Goal: Transaction & Acquisition: Purchase product/service

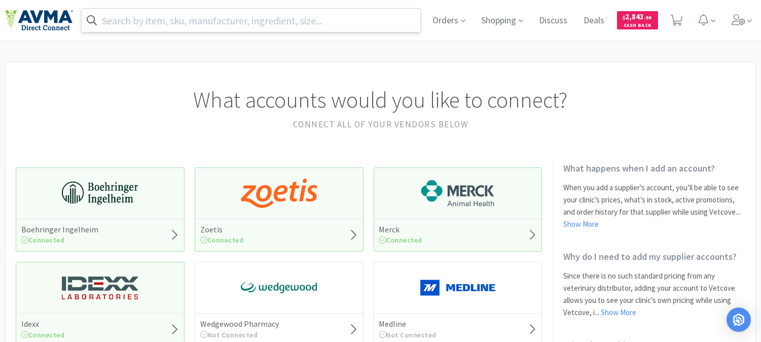
click at [240, 16] on input "text" at bounding box center [251, 20] width 339 height 23
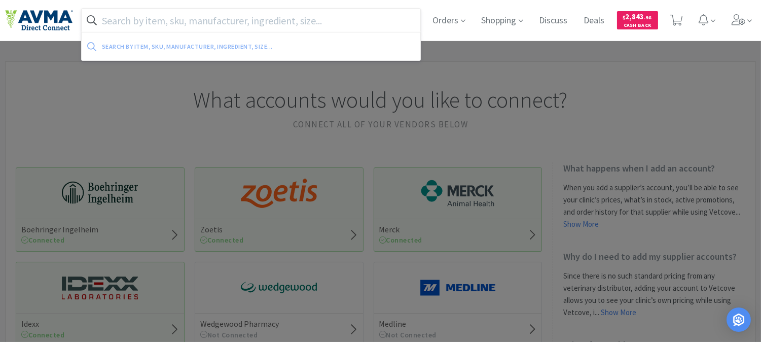
paste input "CA8572060AM +"
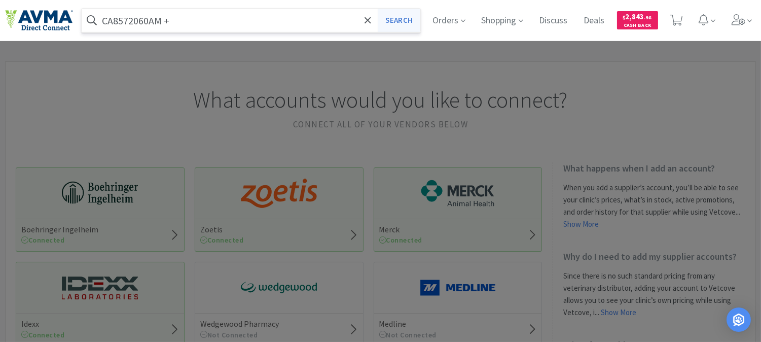
type input "CA8572060AM +"
click at [396, 24] on button "Search" at bounding box center [399, 20] width 42 height 23
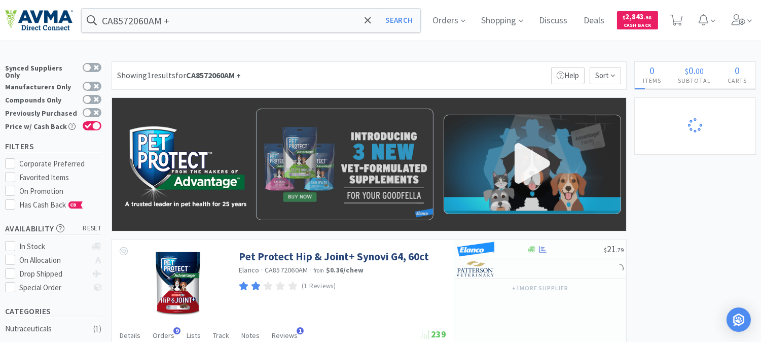
select select "1"
select select "5"
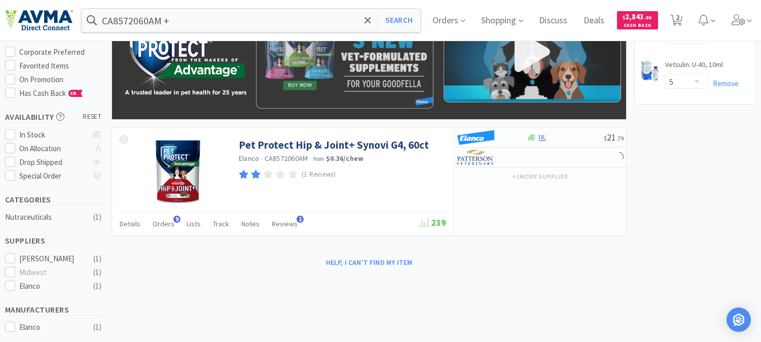
scroll to position [113, 0]
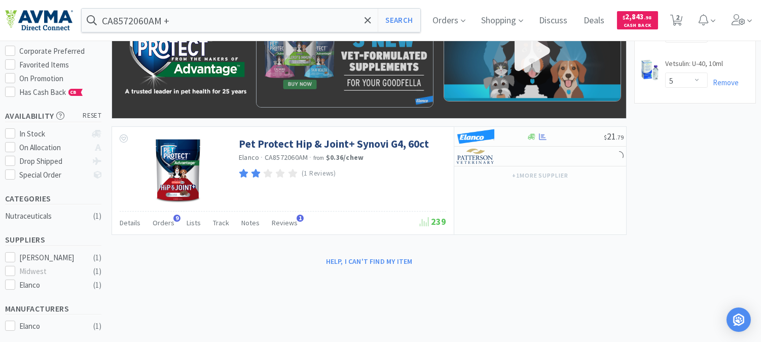
select select "1"
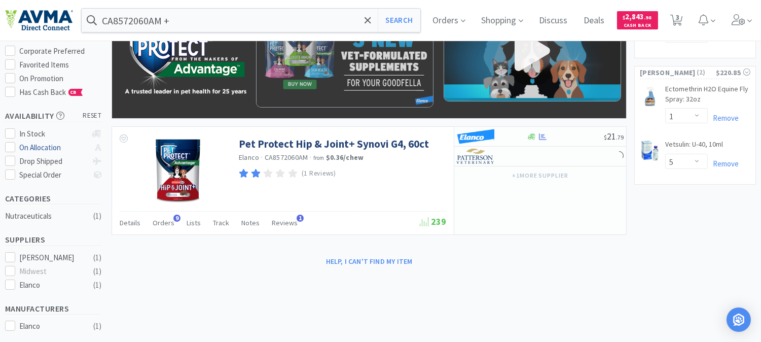
select select "1"
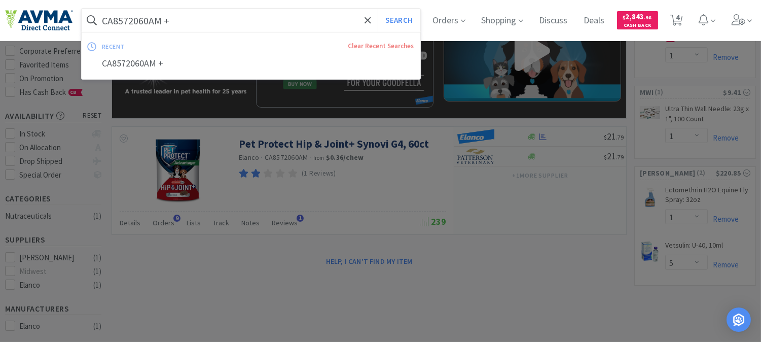
click at [176, 14] on input "CA8572060AM +" at bounding box center [251, 20] width 339 height 23
click at [617, 218] on div at bounding box center [380, 171] width 761 height 342
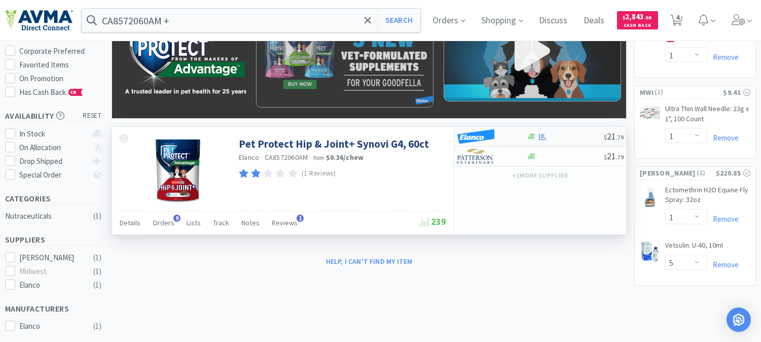
click at [485, 140] on img at bounding box center [476, 136] width 38 height 15
select select "1"
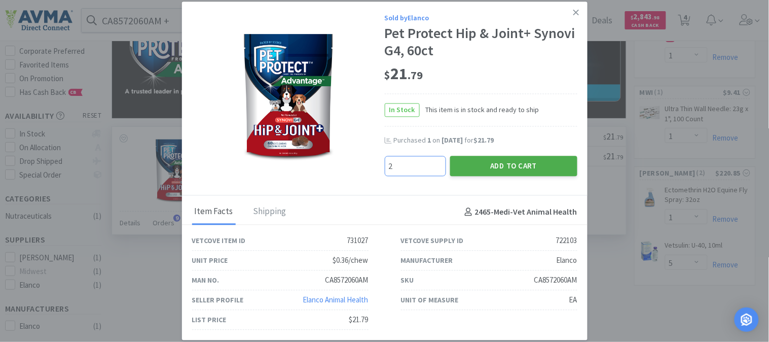
type input "2"
click at [473, 166] on button "Add to Cart" at bounding box center [513, 166] width 127 height 20
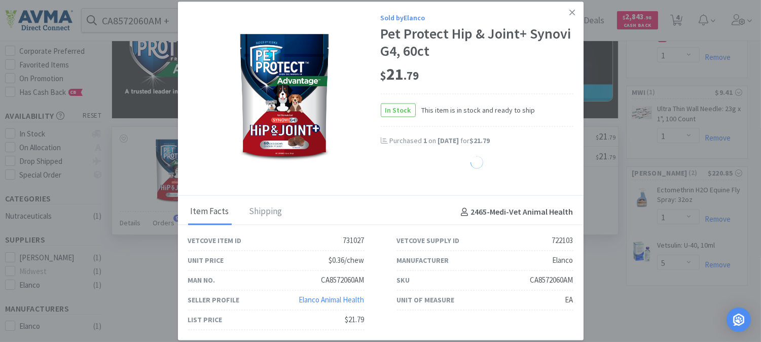
select select "2"
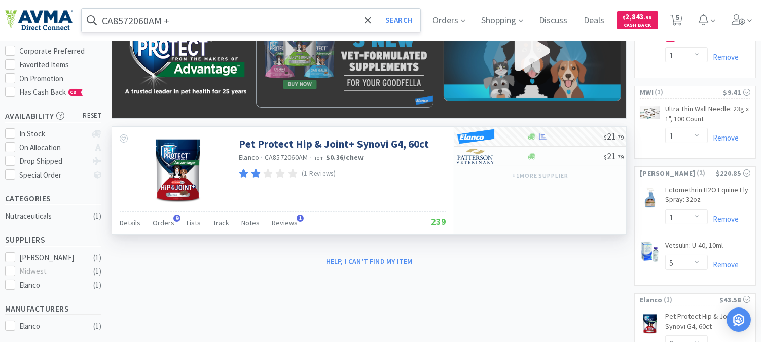
click at [179, 19] on input "CA8572060AM +" at bounding box center [251, 20] width 339 height 23
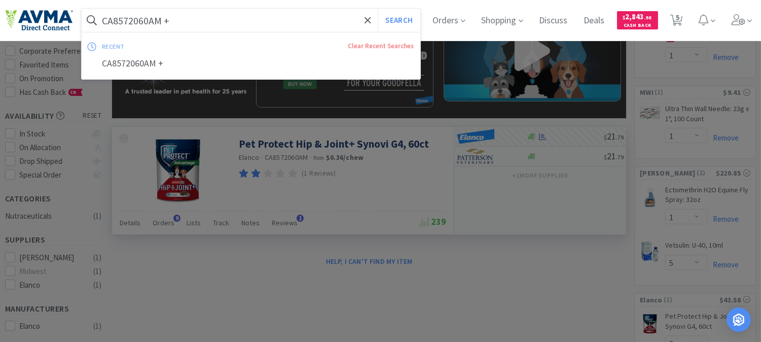
paste input "073247"
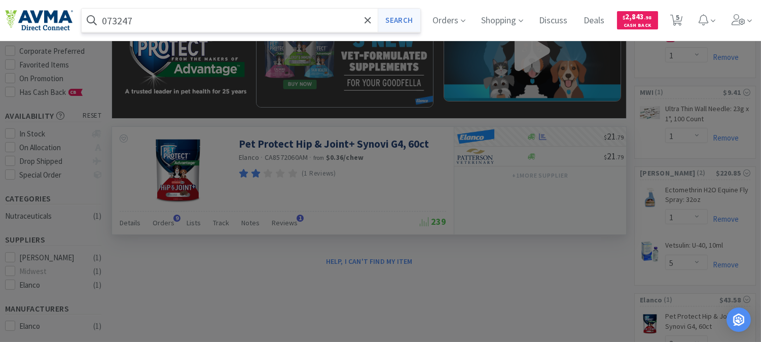
click at [411, 19] on button "Search" at bounding box center [399, 20] width 42 height 23
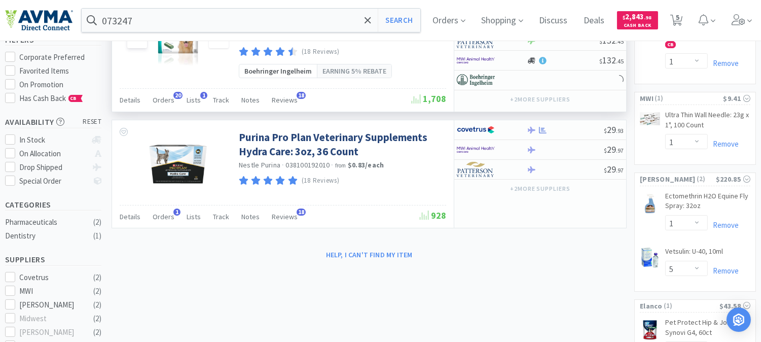
scroll to position [113, 0]
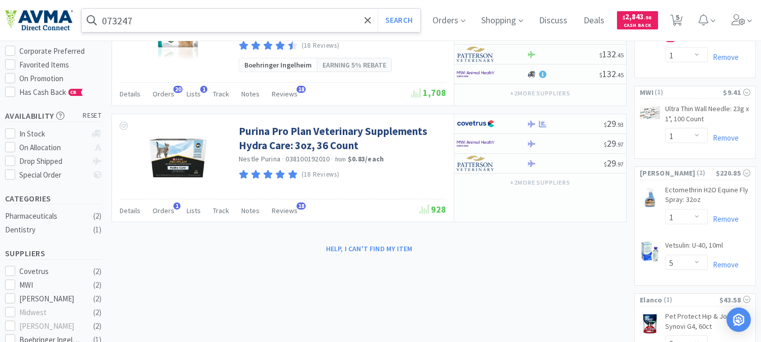
click at [167, 26] on input "073247" at bounding box center [251, 20] width 339 height 23
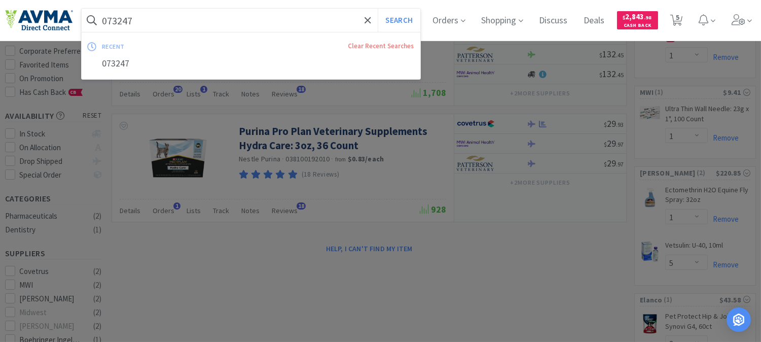
paste input "10413"
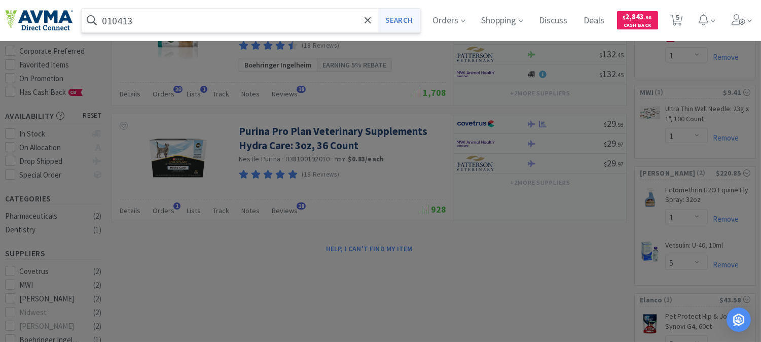
type input "010413"
click at [392, 21] on button "Search" at bounding box center [399, 20] width 42 height 23
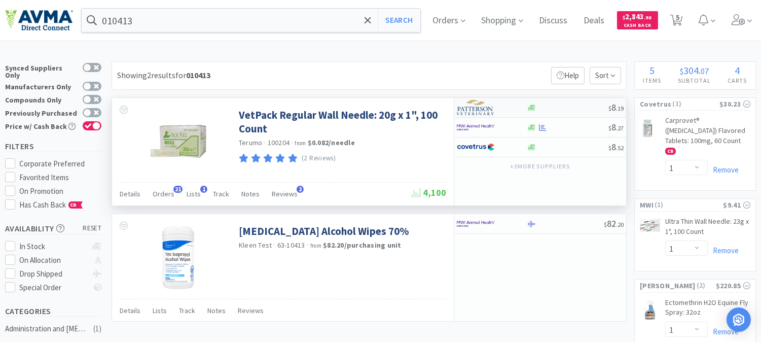
click at [469, 110] on img at bounding box center [476, 107] width 38 height 15
select select "1"
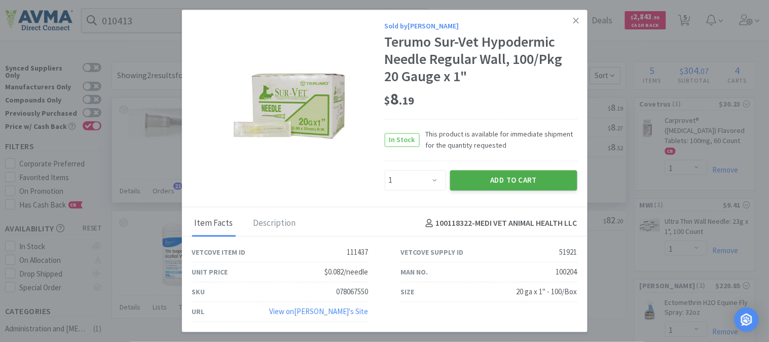
click at [491, 179] on button "Add to Cart" at bounding box center [513, 180] width 127 height 20
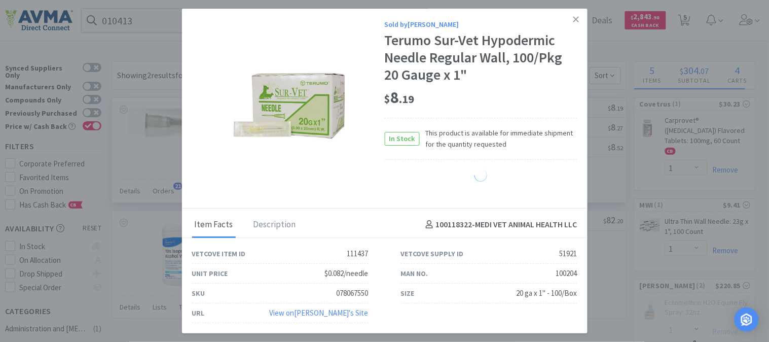
select select "1"
select select "5"
